Goal: Information Seeking & Learning: Learn about a topic

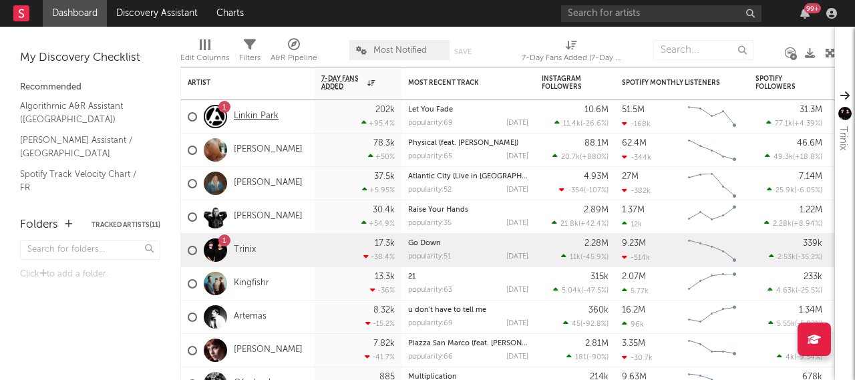
click at [253, 121] on link "Linkin Park" at bounding box center [256, 116] width 45 height 11
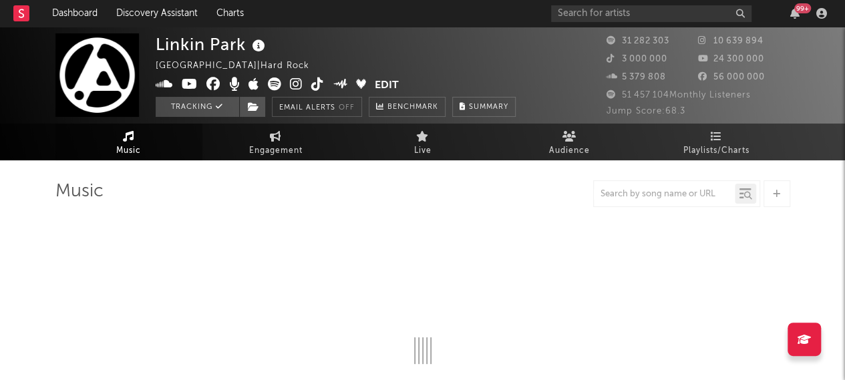
select select "6m"
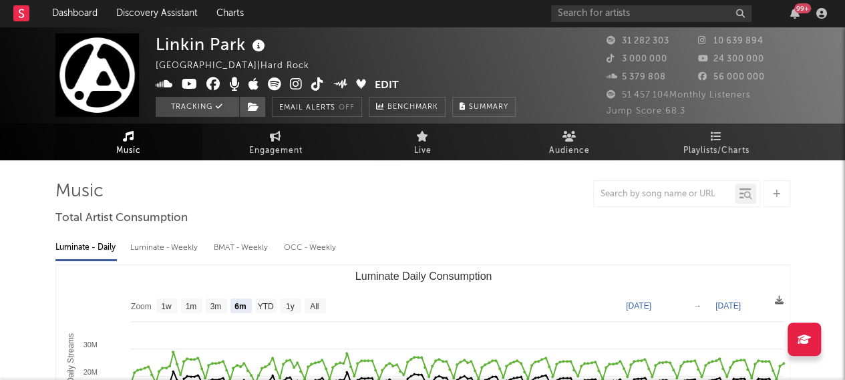
click at [633, 202] on div at bounding box center [676, 193] width 167 height 27
drag, startPoint x: 631, startPoint y: 193, endPoint x: 617, endPoint y: 190, distance: 13.6
click at [617, 190] on input "text" at bounding box center [664, 194] width 141 height 11
type input "the emptiness"
click at [686, 134] on link "Playlists/Charts" at bounding box center [716, 142] width 147 height 37
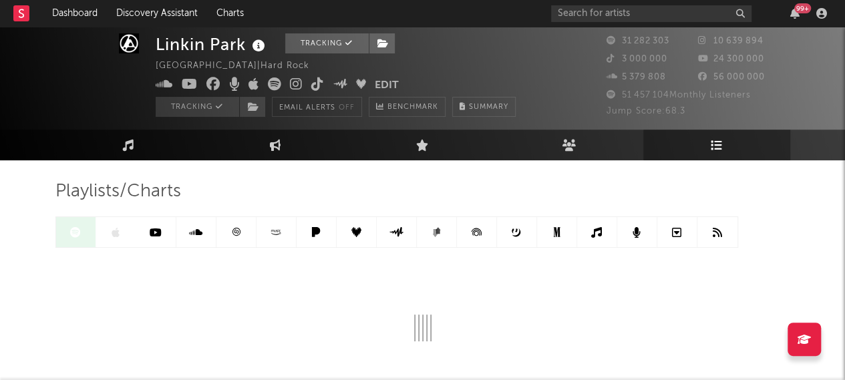
scroll to position [17, 0]
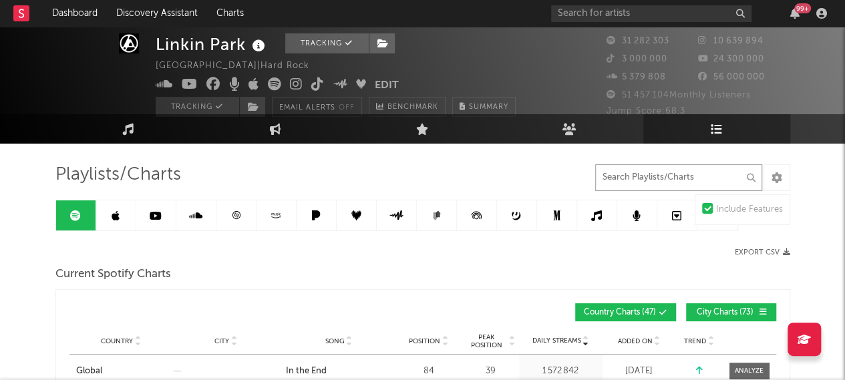
click at [624, 184] on input "text" at bounding box center [678, 177] width 167 height 27
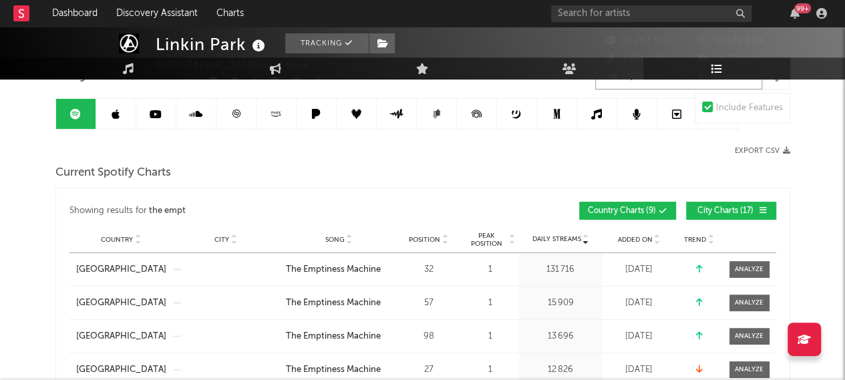
scroll to position [36, 0]
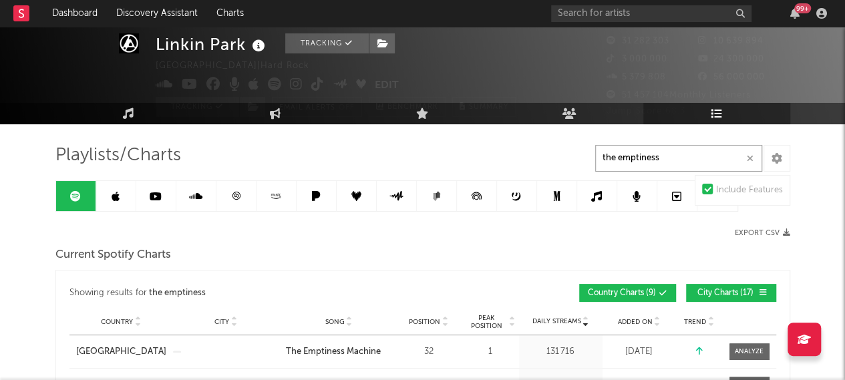
type input "the emptiness"
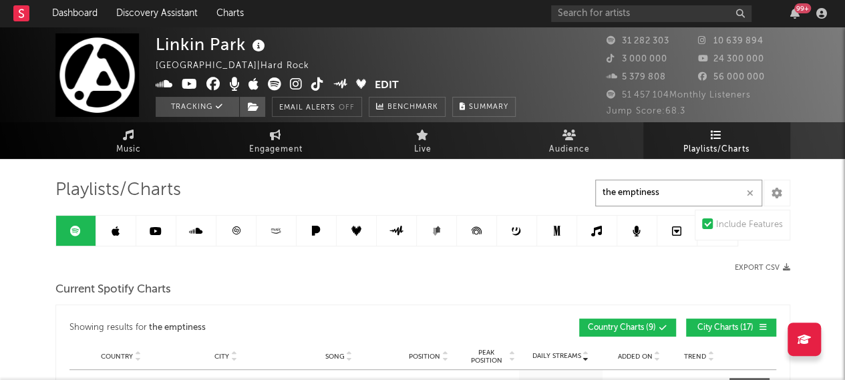
scroll to position [1, 0]
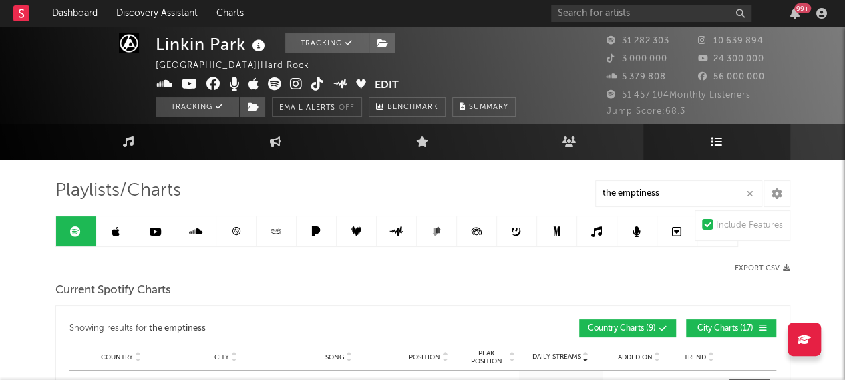
click at [116, 236] on link at bounding box center [116, 231] width 40 height 30
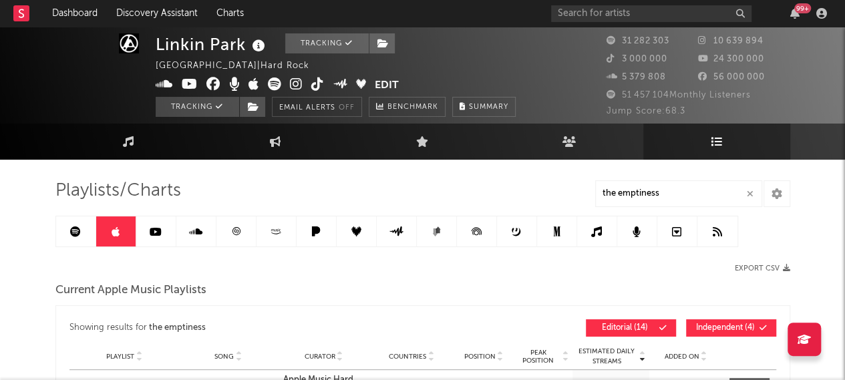
click at [235, 231] on icon at bounding box center [236, 231] width 10 height 10
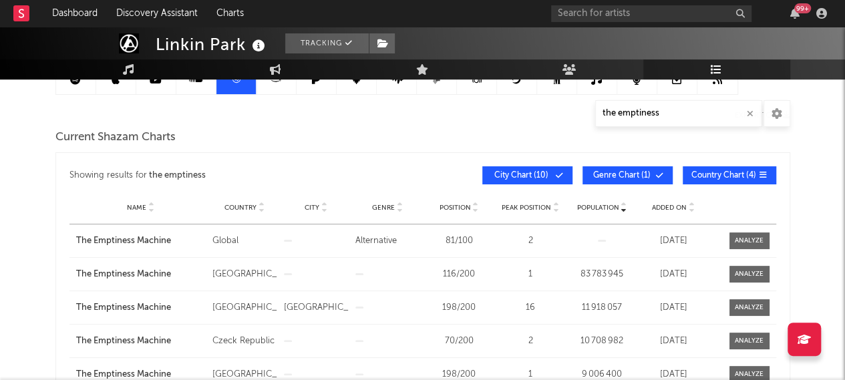
scroll to position [7, 0]
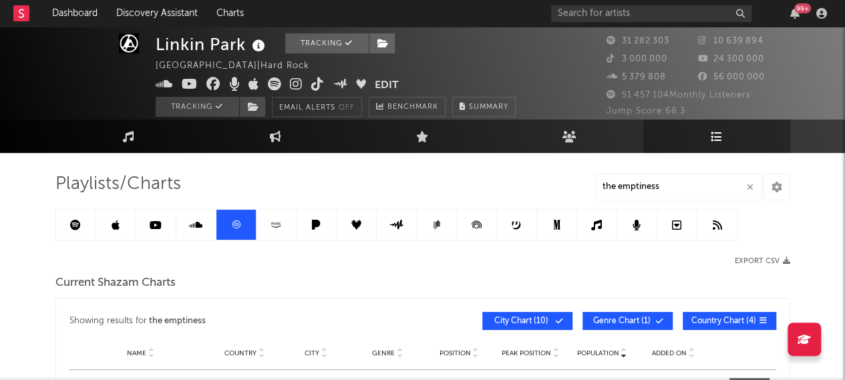
click at [354, 222] on icon at bounding box center [356, 225] width 10 height 10
